Goal: Navigation & Orientation: Understand site structure

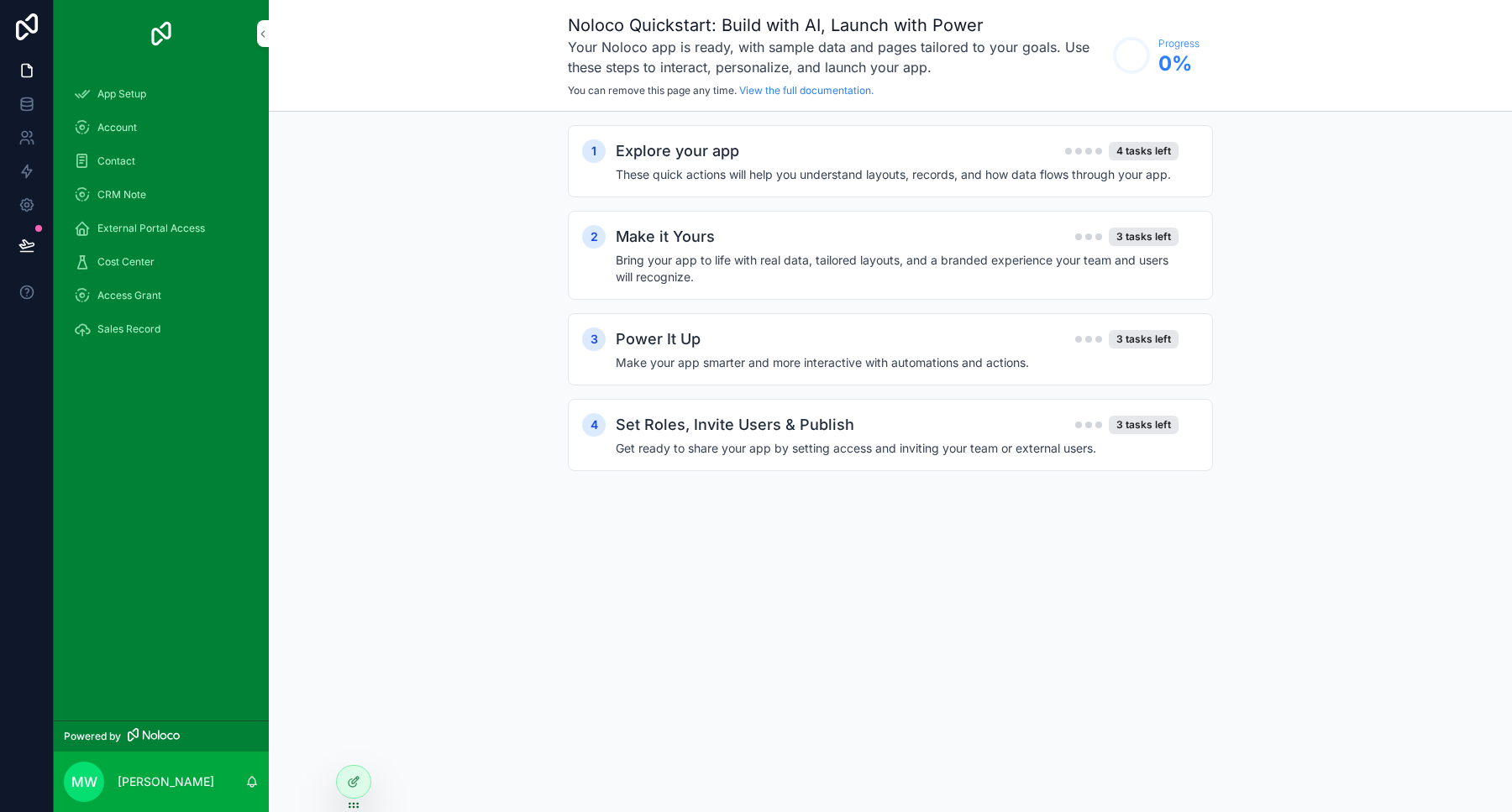
click at [124, 93] on span "App Setup" at bounding box center [122, 94] width 49 height 14
click at [122, 125] on span "Account" at bounding box center [117, 128] width 39 height 14
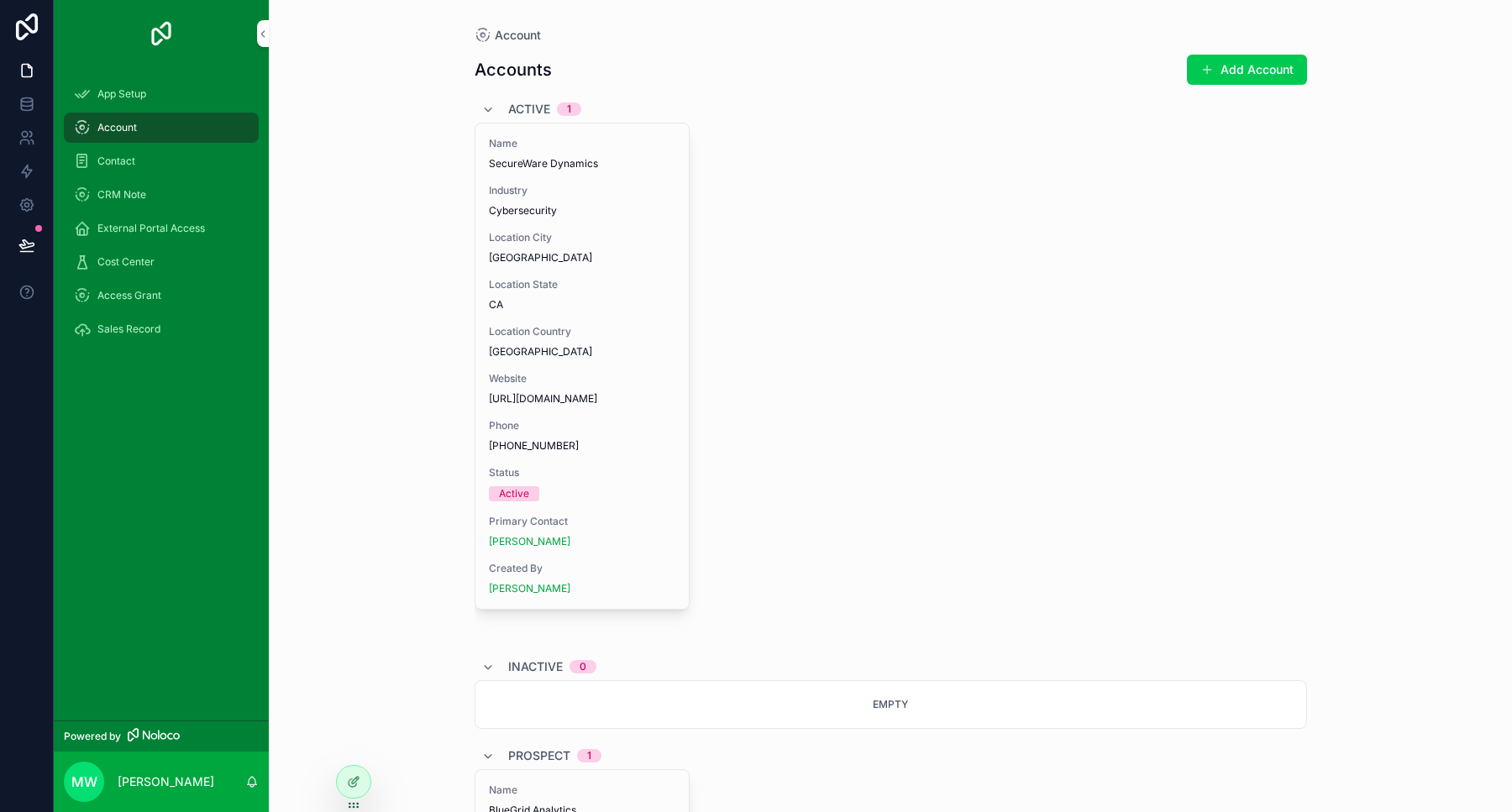
click at [125, 161] on span "Contact" at bounding box center [117, 161] width 38 height 14
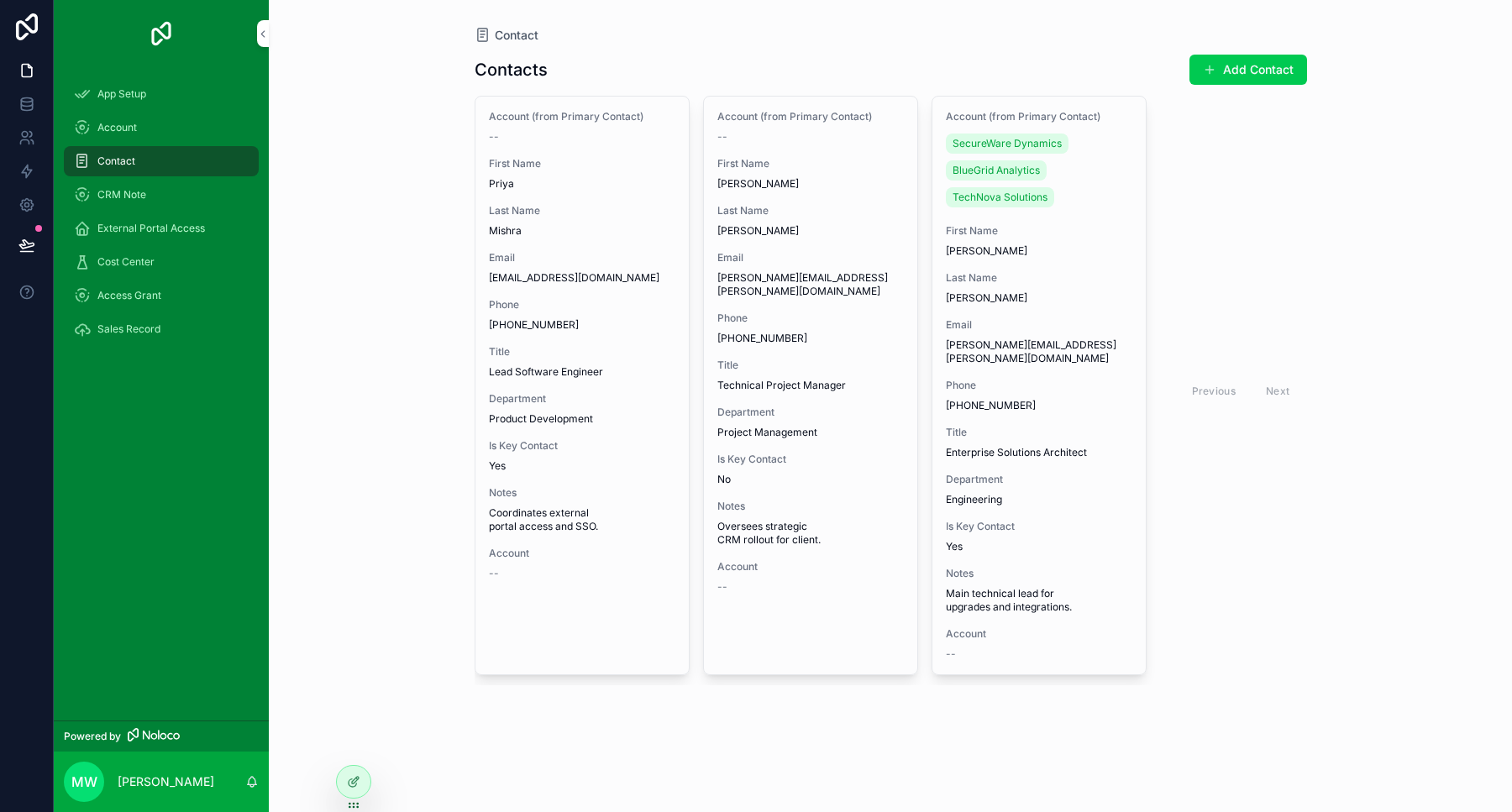
click at [130, 196] on span "CRM Note" at bounding box center [122, 195] width 49 height 14
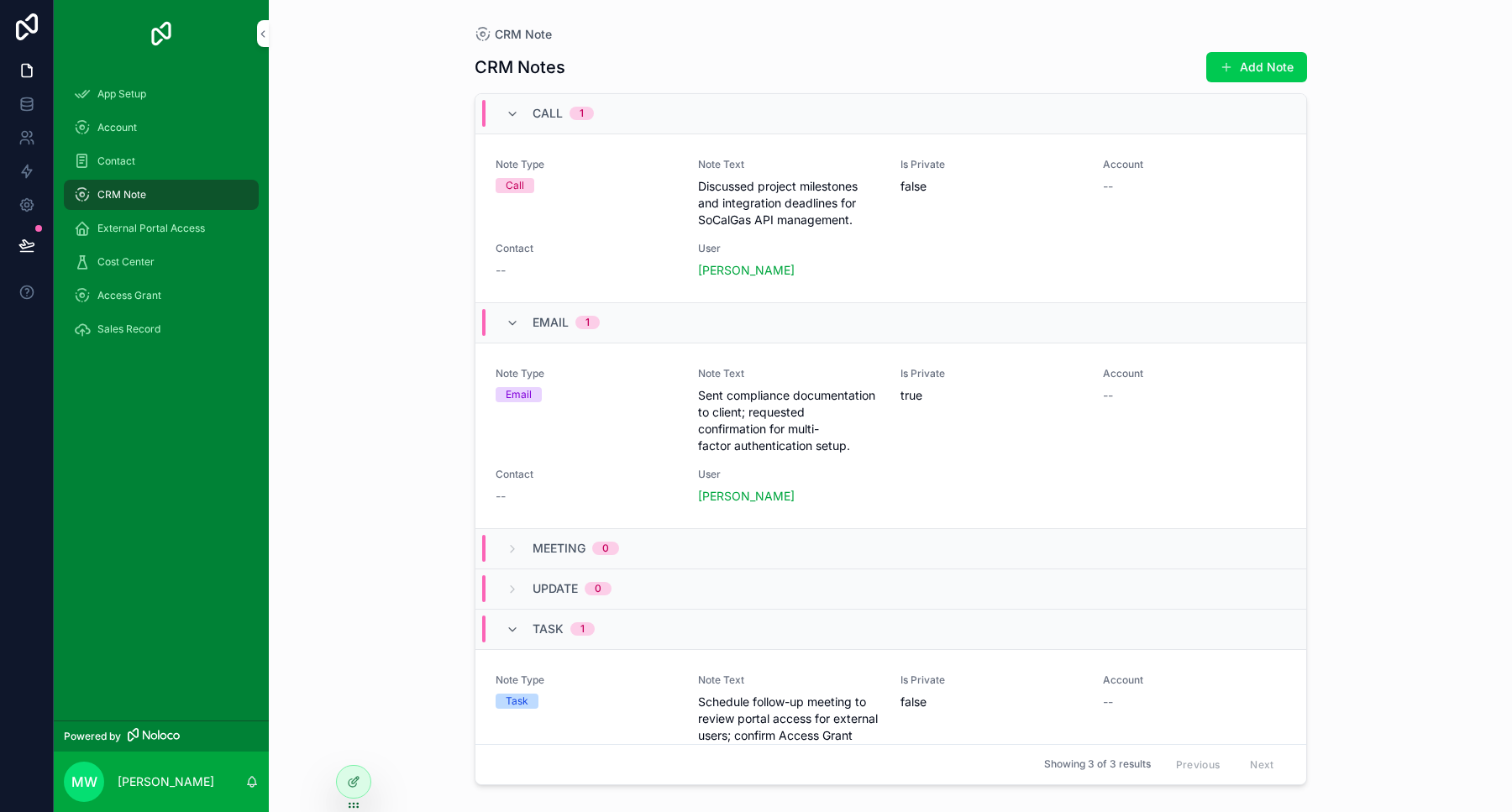
click at [142, 226] on span "External Portal Access" at bounding box center [151, 229] width 107 height 14
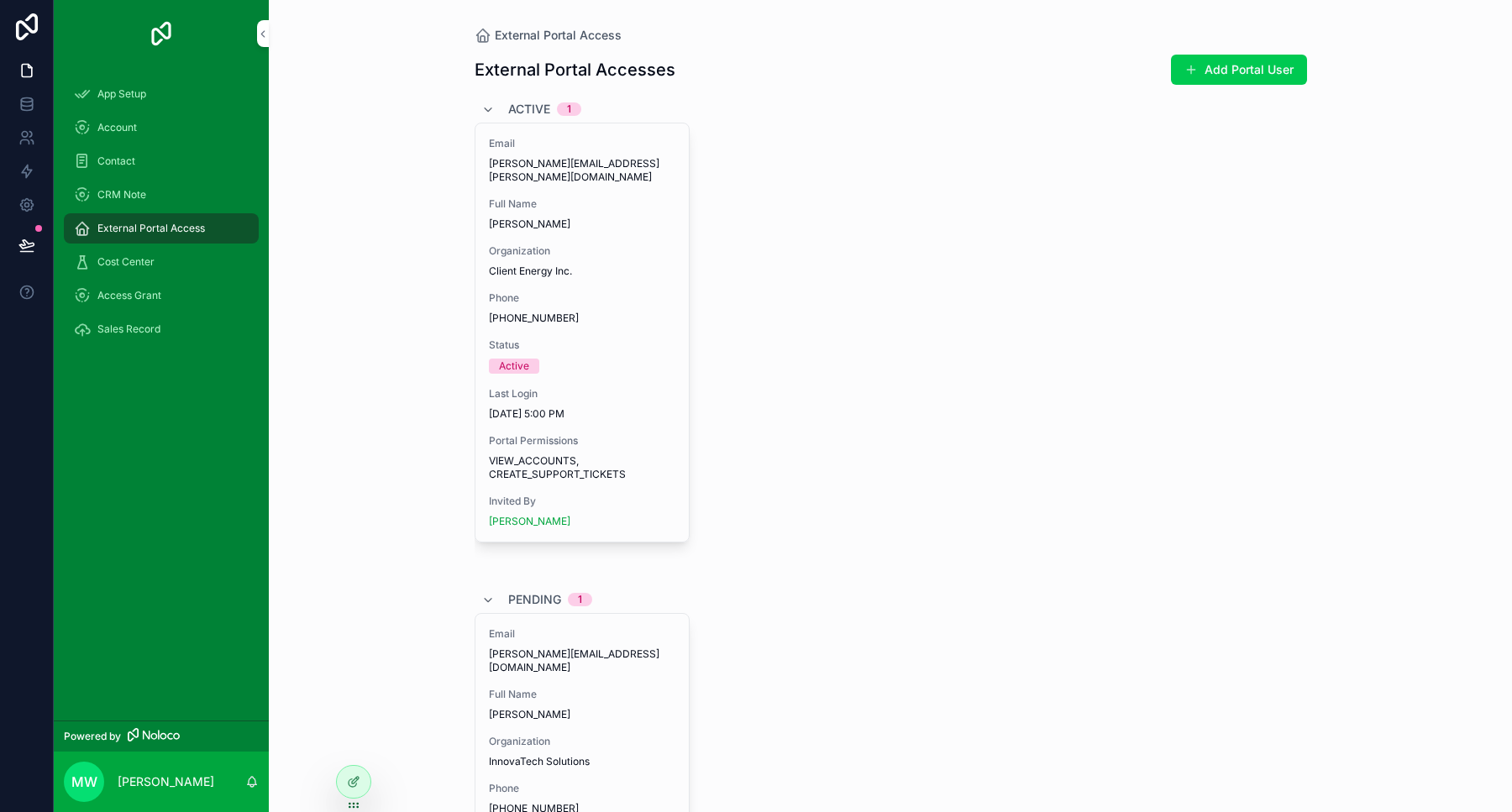
click at [146, 258] on span "Cost Center" at bounding box center [126, 262] width 57 height 14
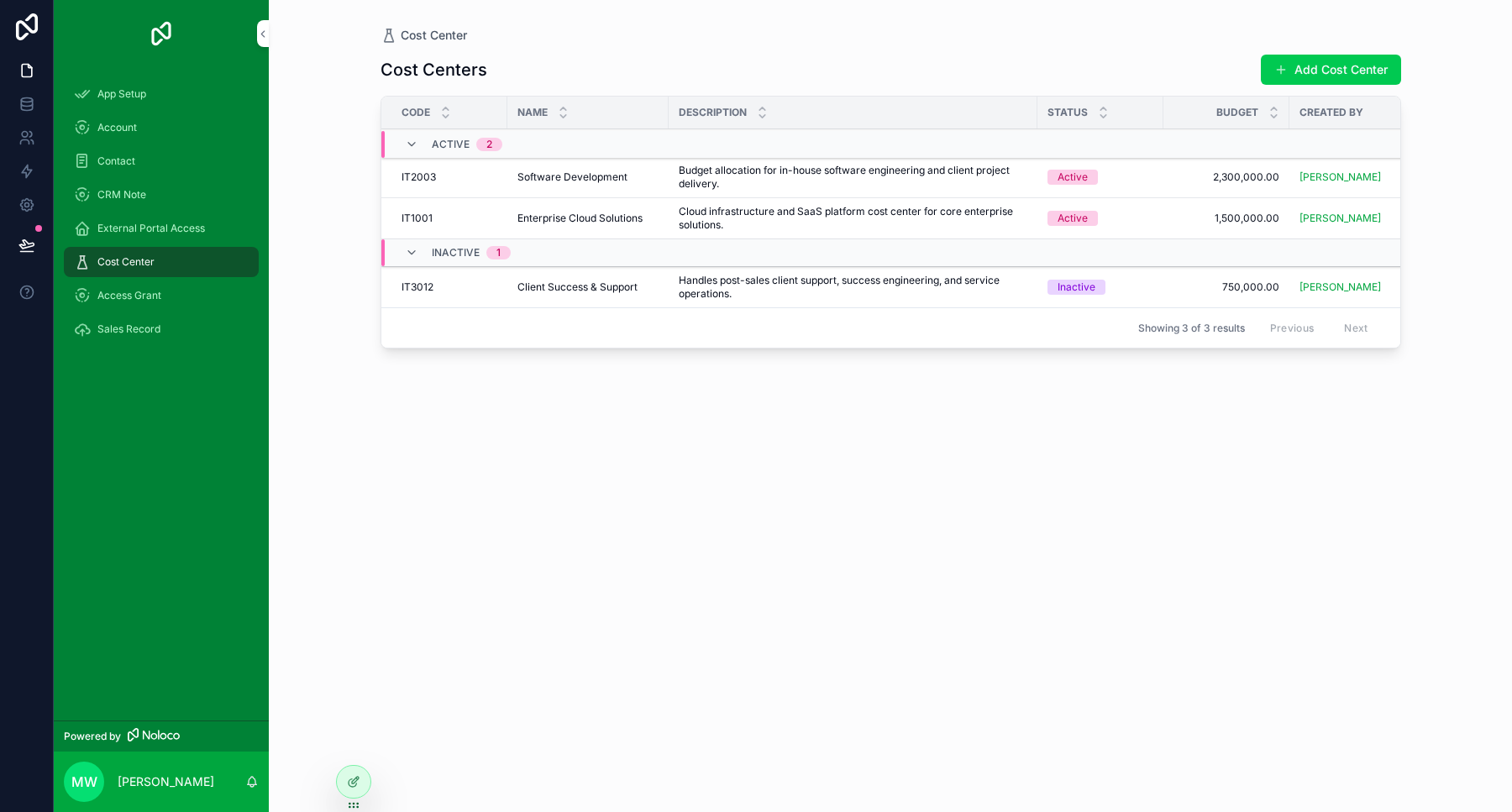
click at [131, 295] on span "Access Grant" at bounding box center [130, 296] width 63 height 14
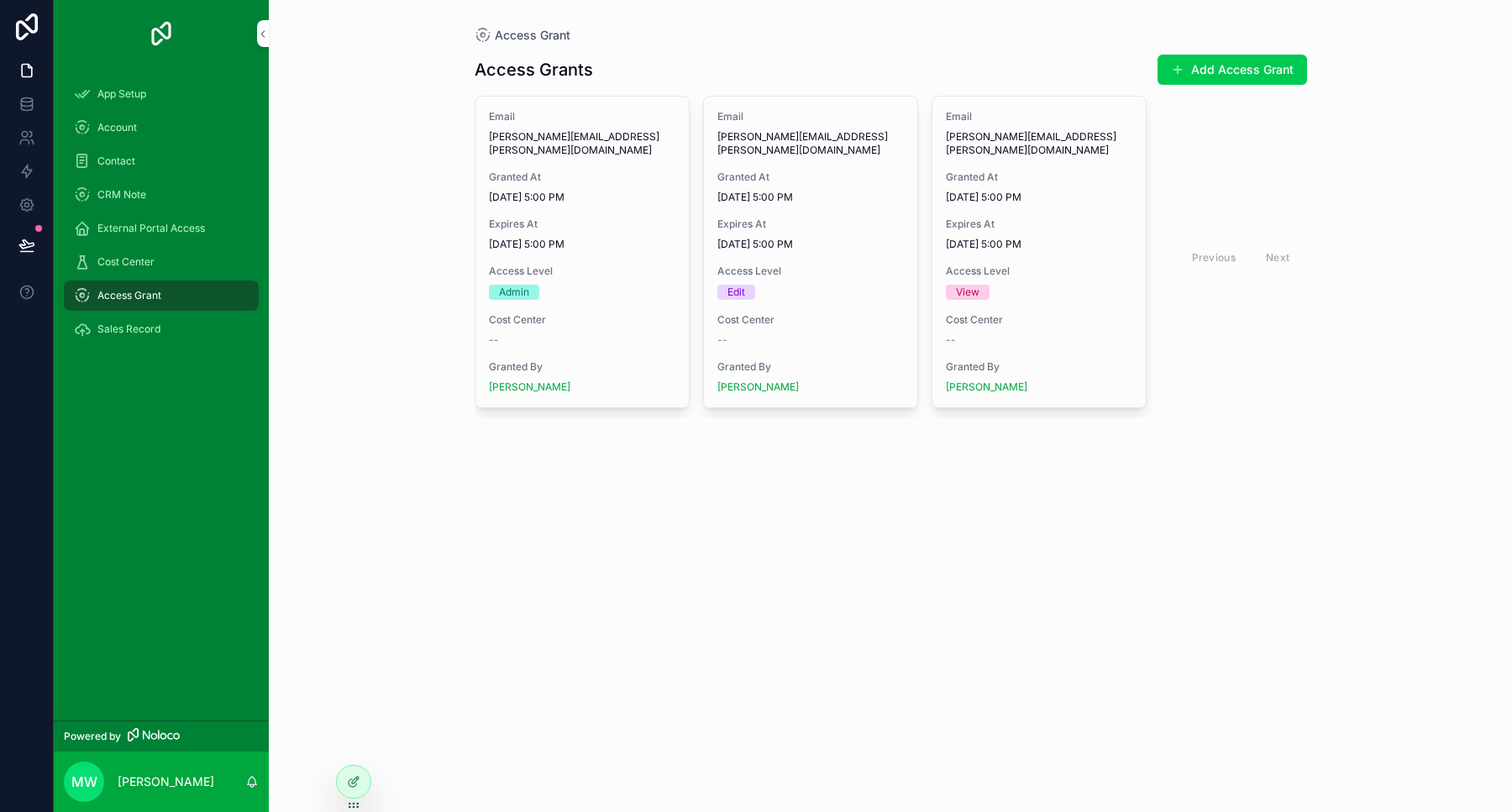
click at [136, 324] on span "Sales Record" at bounding box center [129, 329] width 63 height 14
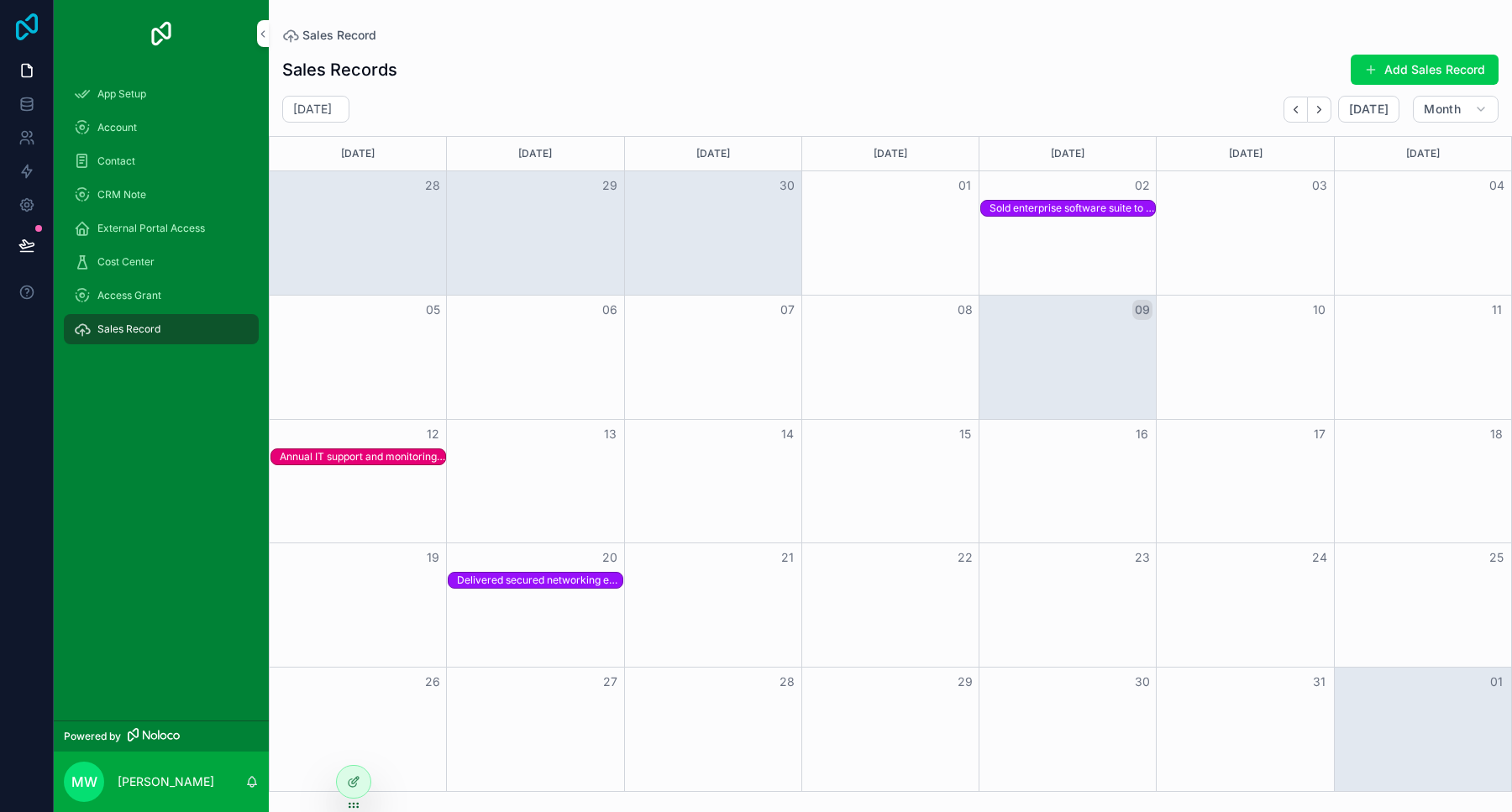
click at [29, 29] on icon at bounding box center [27, 27] width 21 height 27
